Goal: Information Seeking & Learning: Learn about a topic

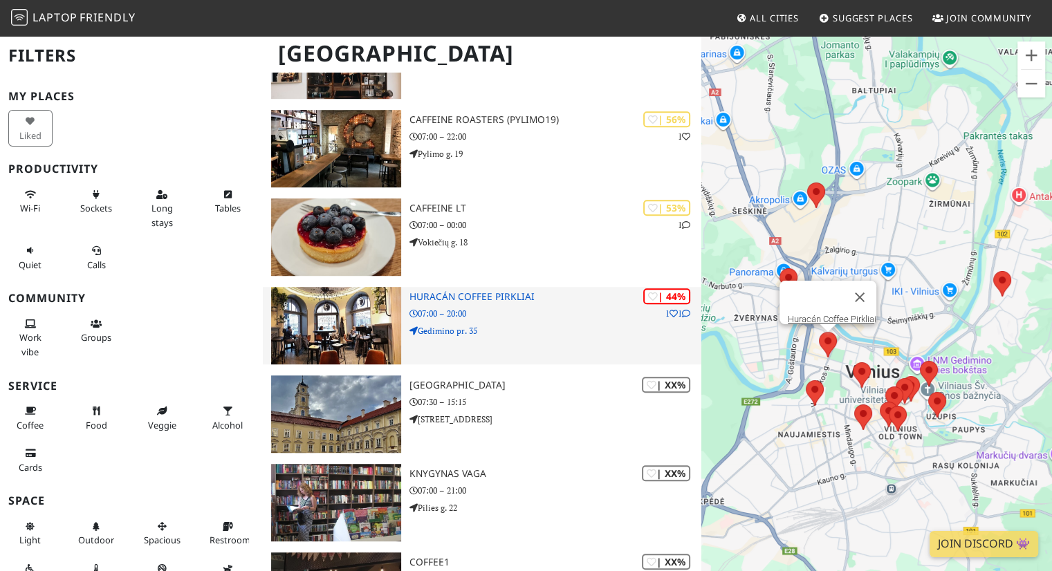
scroll to position [735, 0]
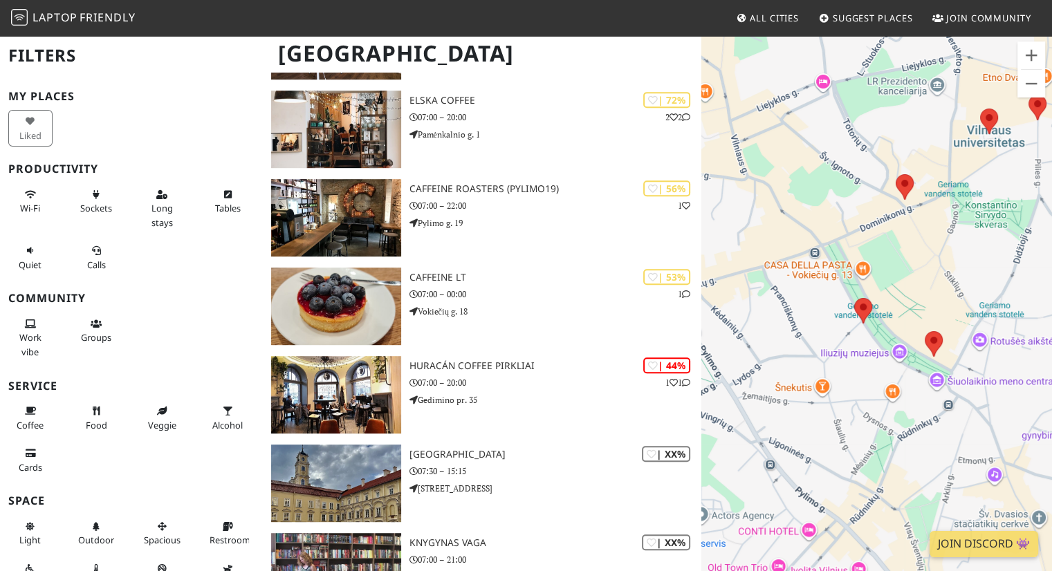
drag, startPoint x: 983, startPoint y: 239, endPoint x: 968, endPoint y: 255, distance: 22.5
click at [968, 255] on div "To navigate, press the arrow keys." at bounding box center [876, 320] width 351 height 571
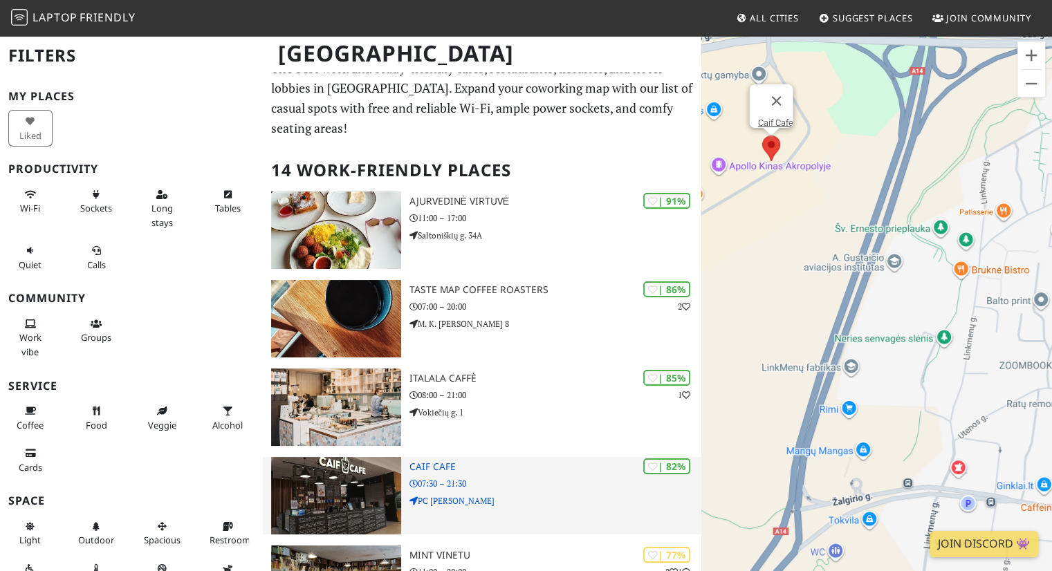
scroll to position [0, 0]
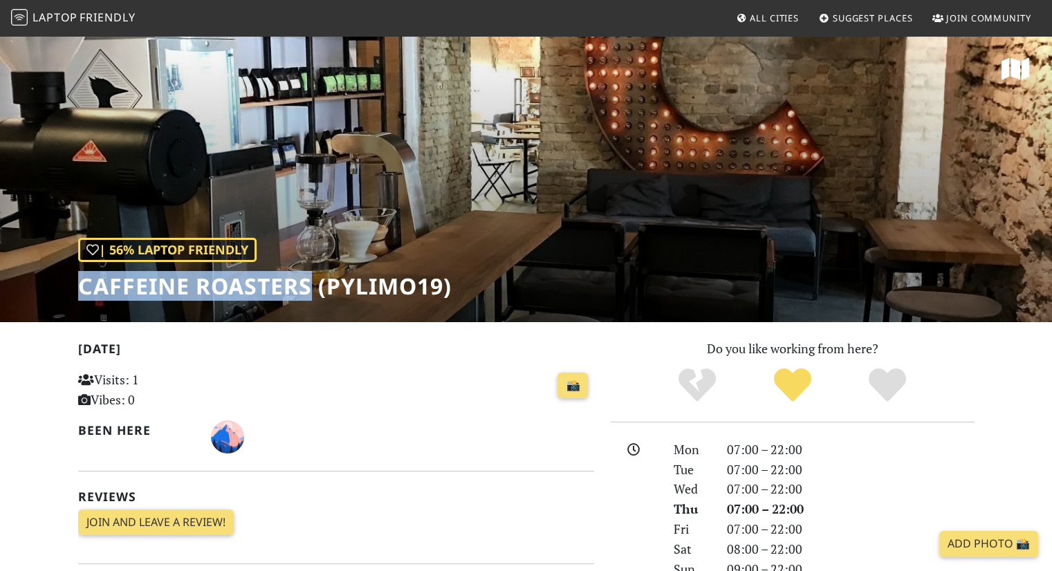
drag, startPoint x: 83, startPoint y: 293, endPoint x: 308, endPoint y: 293, distance: 224.8
click at [308, 293] on h1 "Caffeine Roasters (Pylimo19)" at bounding box center [264, 286] width 373 height 26
copy h1 "Caffeine Roasters"
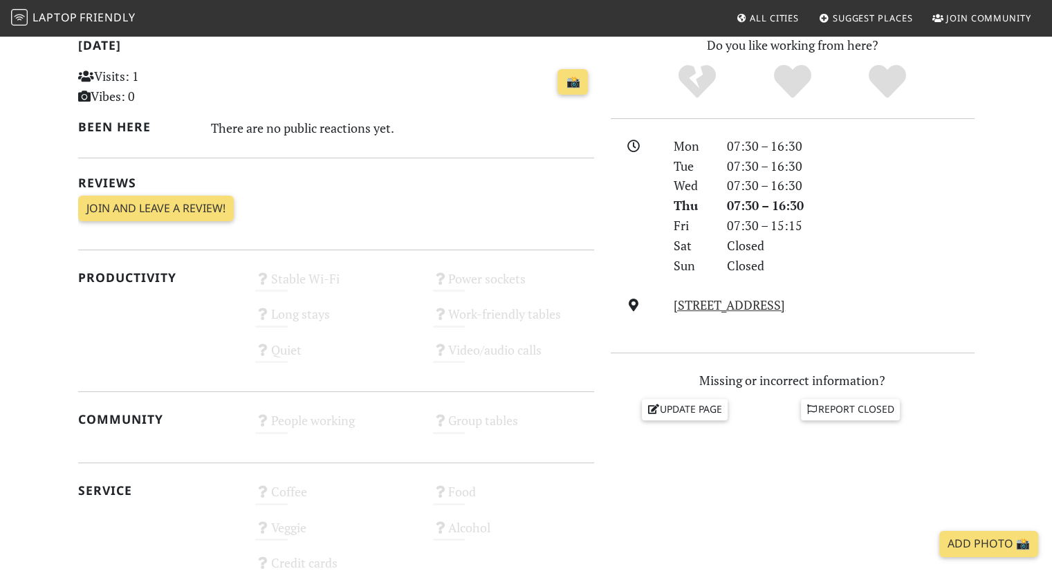
scroll to position [277, 0]
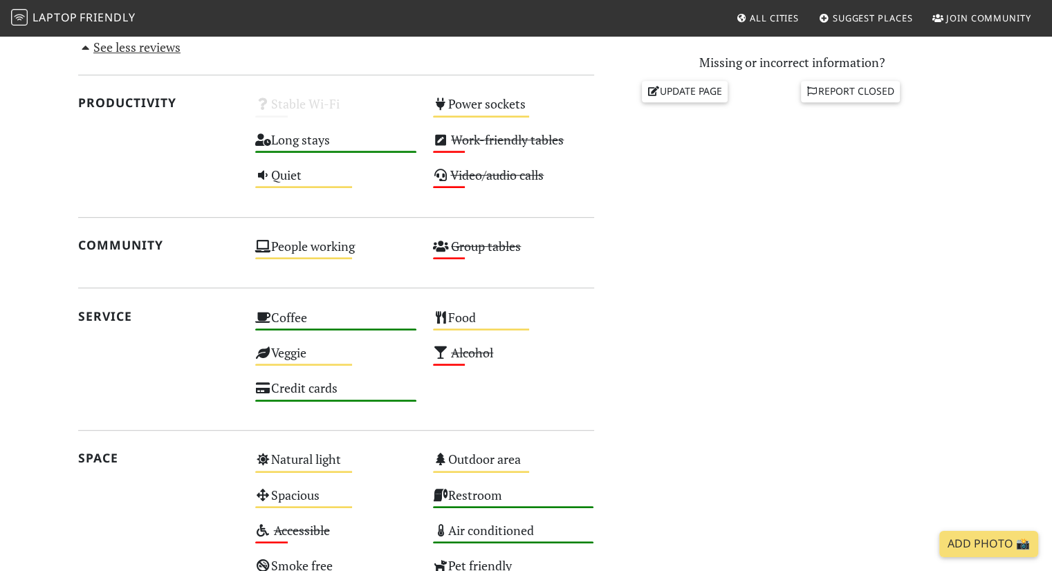
scroll to position [622, 0]
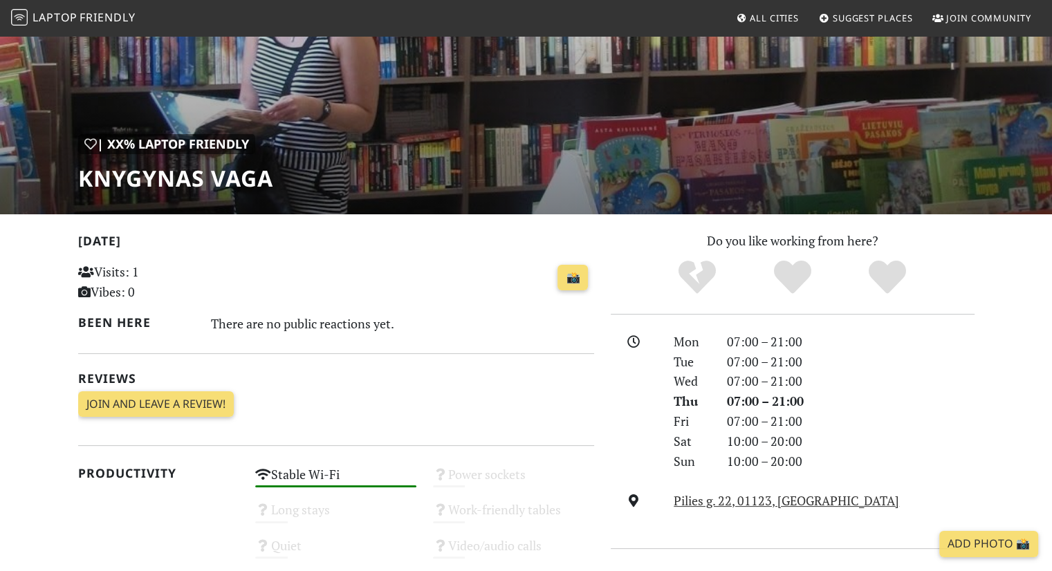
scroll to position [138, 0]
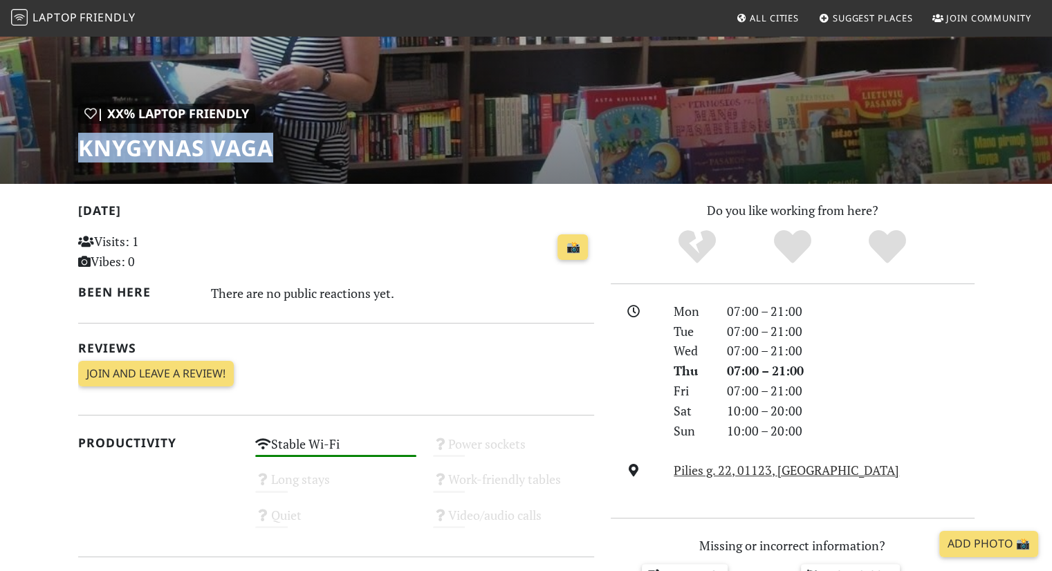
drag, startPoint x: 270, startPoint y: 147, endPoint x: 55, endPoint y: 153, distance: 215.2
click at [55, 153] on div "| XX% Laptop Friendly Knygynas VAGA" at bounding box center [526, 40] width 1052 height 288
copy h1 "Knygynas VAGA"
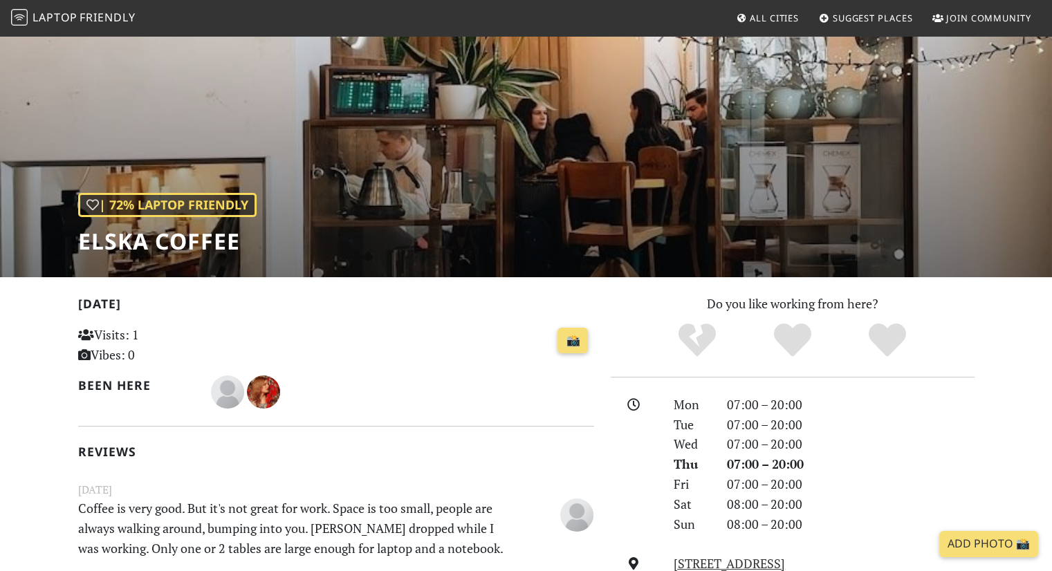
scroll to position [69, 0]
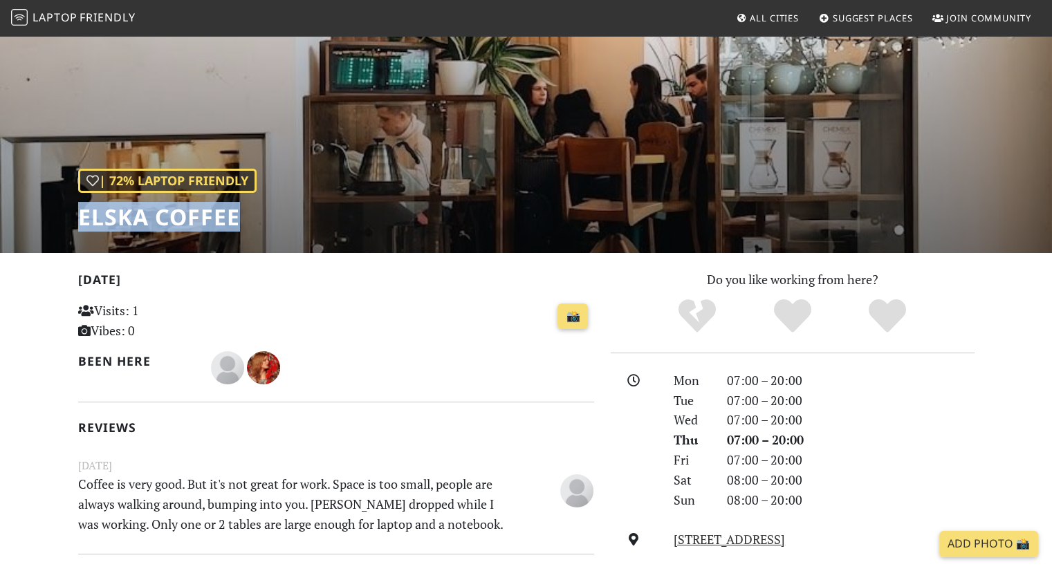
drag, startPoint x: 77, startPoint y: 219, endPoint x: 260, endPoint y: 224, distance: 182.7
click at [260, 224] on div "| 72% Laptop Friendly Elska coffee" at bounding box center [526, 109] width 1052 height 288
copy h1 "Elska coffee"
